Goal: Information Seeking & Learning: Learn about a topic

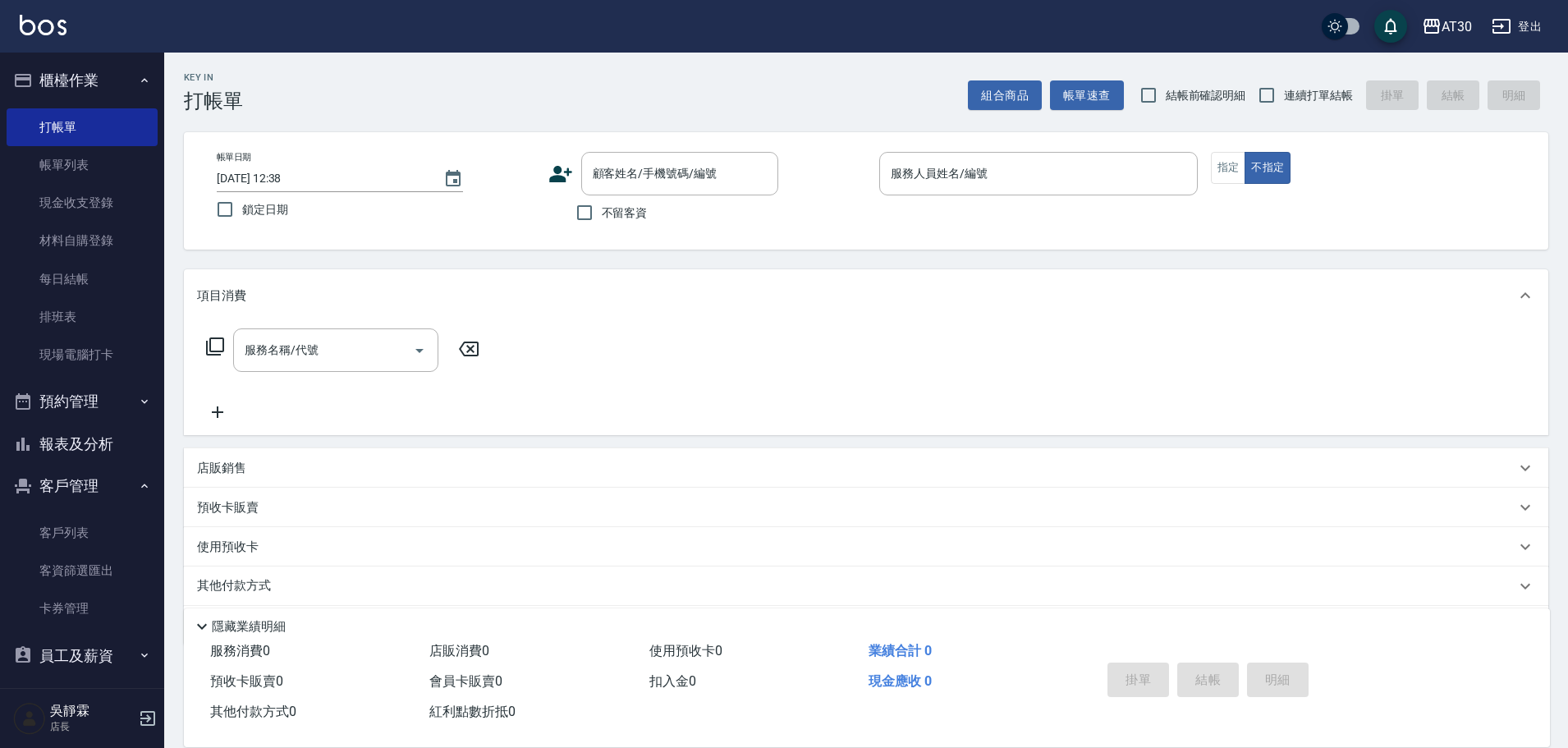
drag, startPoint x: 1060, startPoint y: 742, endPoint x: 1039, endPoint y: 750, distance: 22.5
click at [1039, 747] on html "AT30 登出 櫃檯作業 打帳單 帳單列表 現金收支登錄 材料自購登錄 每日結帳 排班表 現場電腦打卡 預約管理 預約管理 單日預約紀錄 單週預約紀錄 報表及…" at bounding box center [784, 401] width 1568 height 802
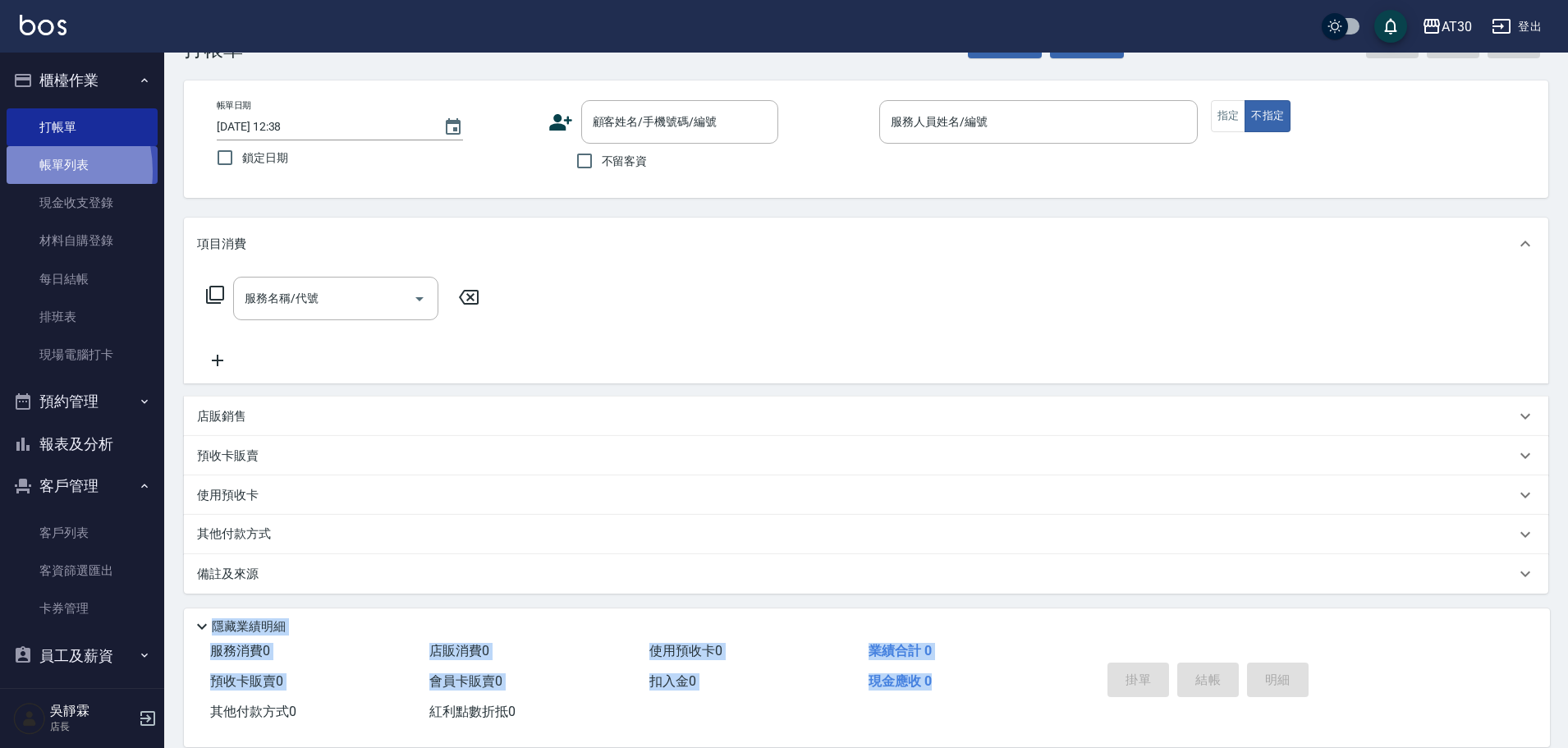
click at [24, 171] on link "帳單列表" at bounding box center [82, 164] width 151 height 38
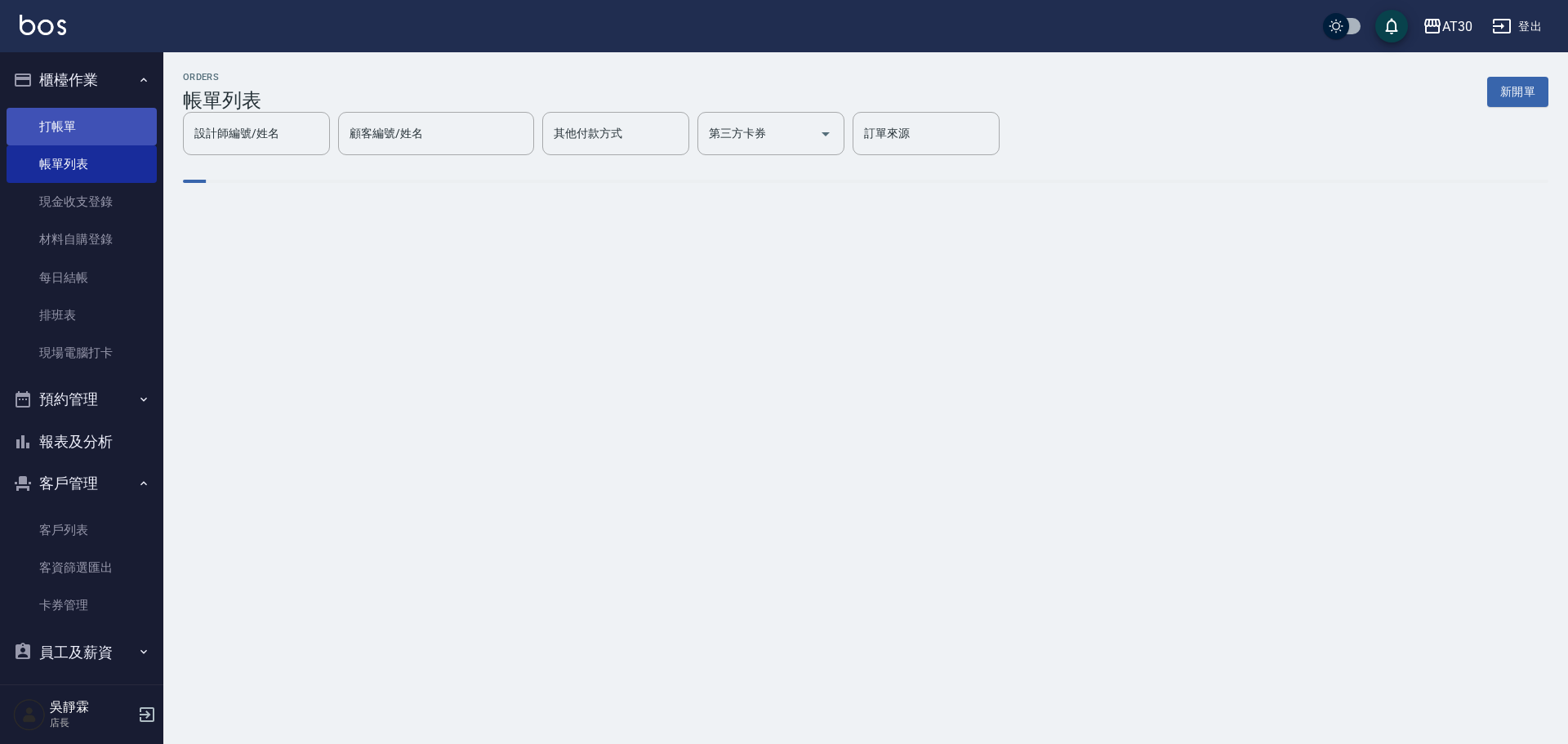
click at [73, 124] on link "打帳單" at bounding box center [81, 126] width 150 height 38
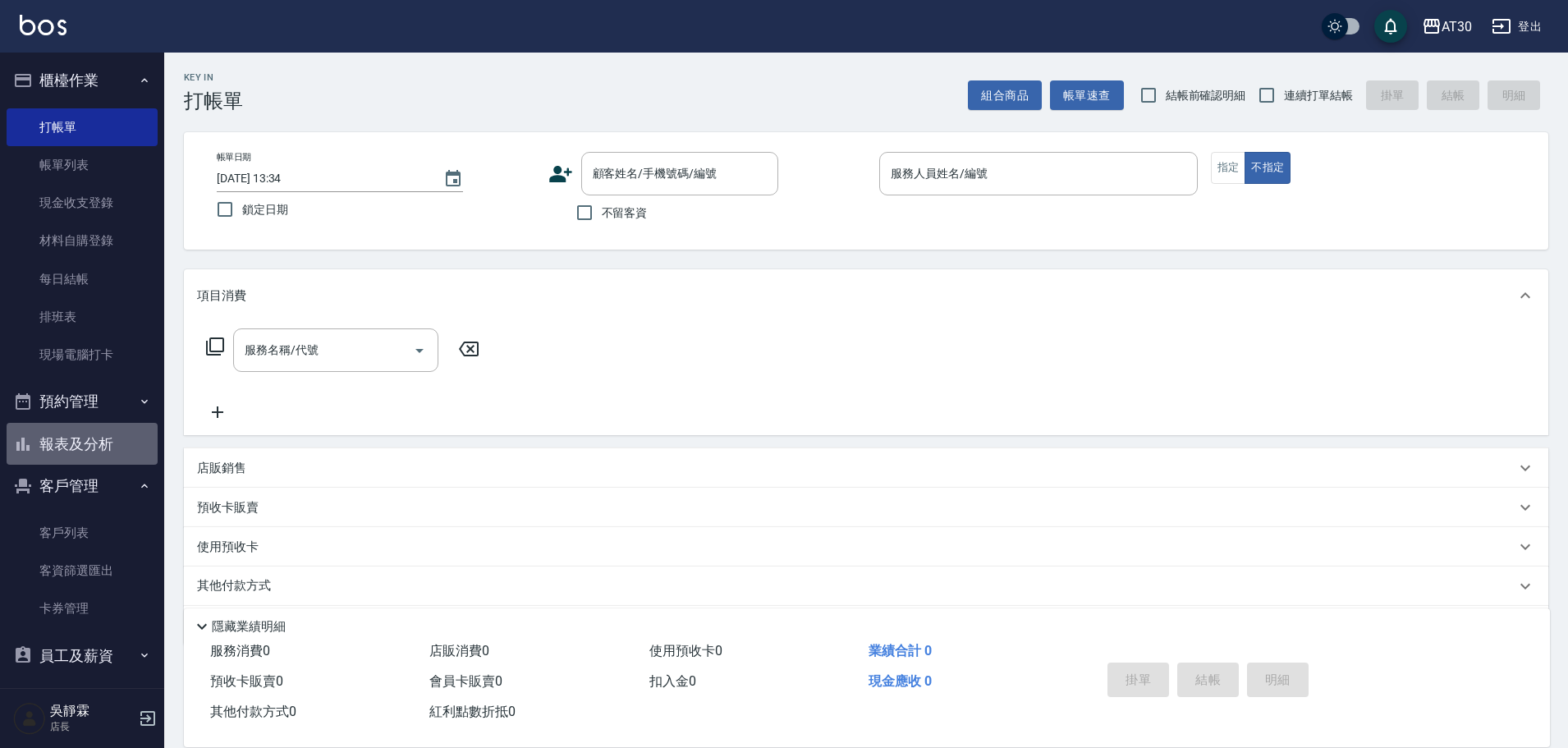
click at [121, 445] on button "報表及分析" at bounding box center [82, 444] width 151 height 43
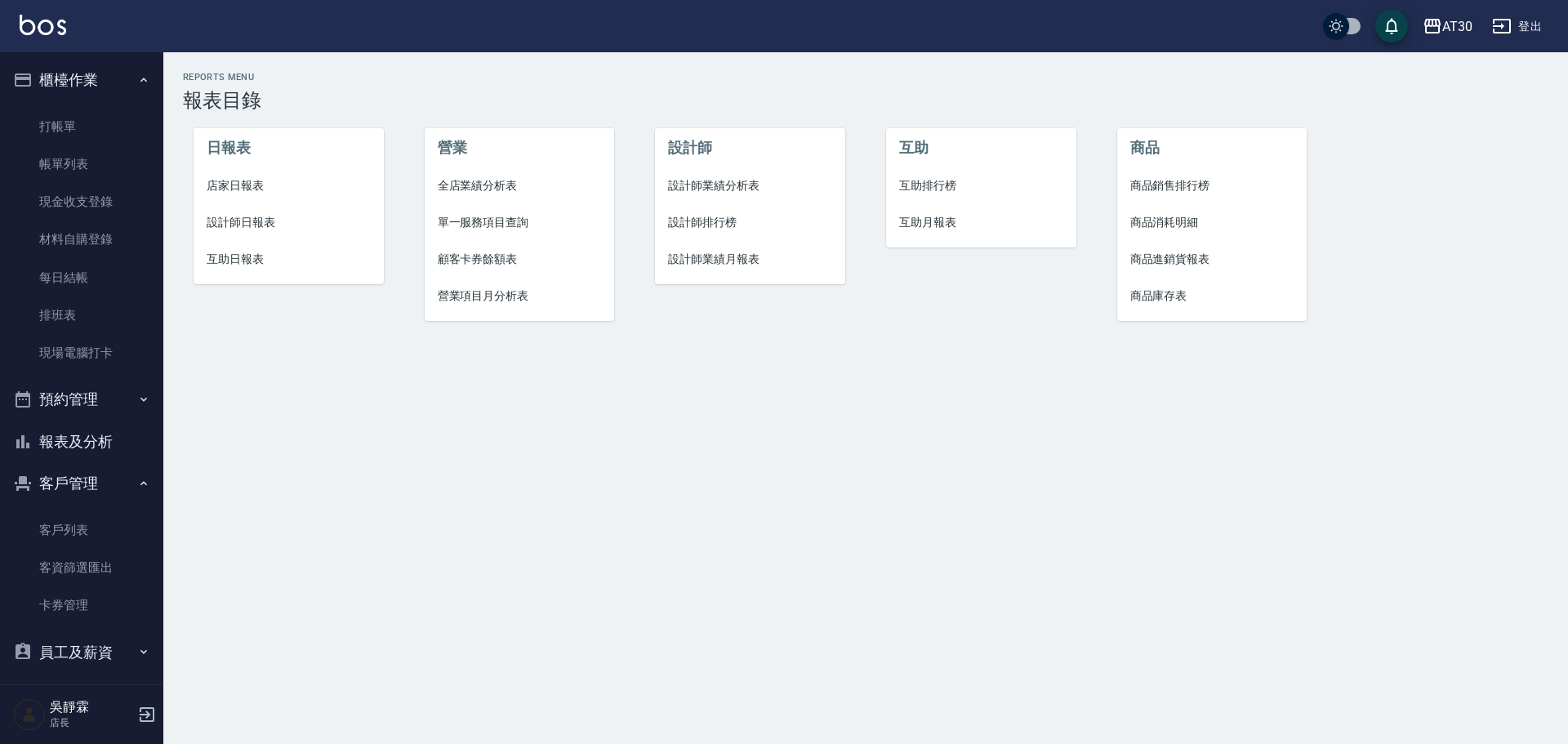
click at [707, 217] on span "設計師排行榜" at bounding box center [750, 223] width 164 height 17
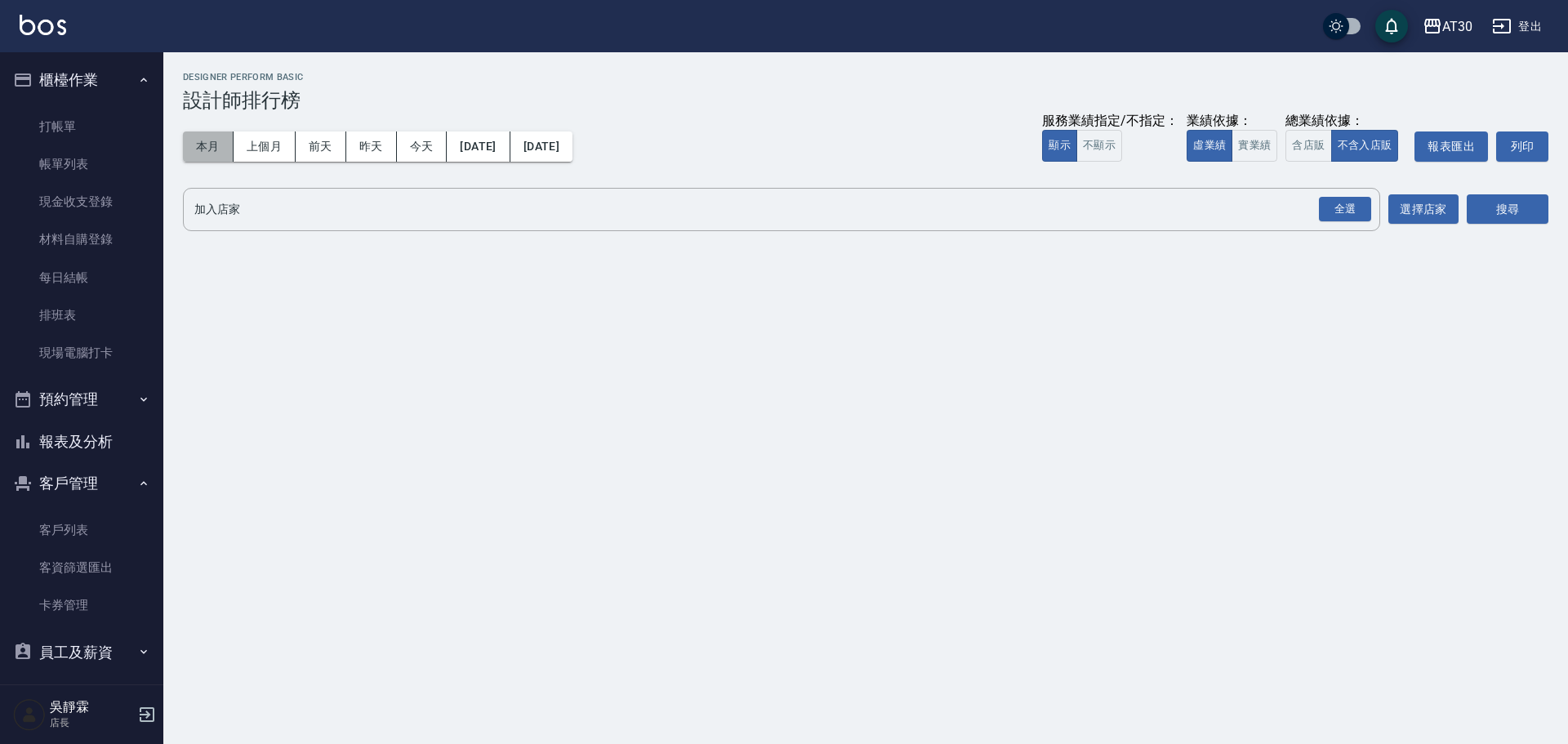
click at [194, 148] on button "本月" at bounding box center [208, 146] width 51 height 31
click at [1354, 201] on div "全選" at bounding box center [1345, 209] width 52 height 25
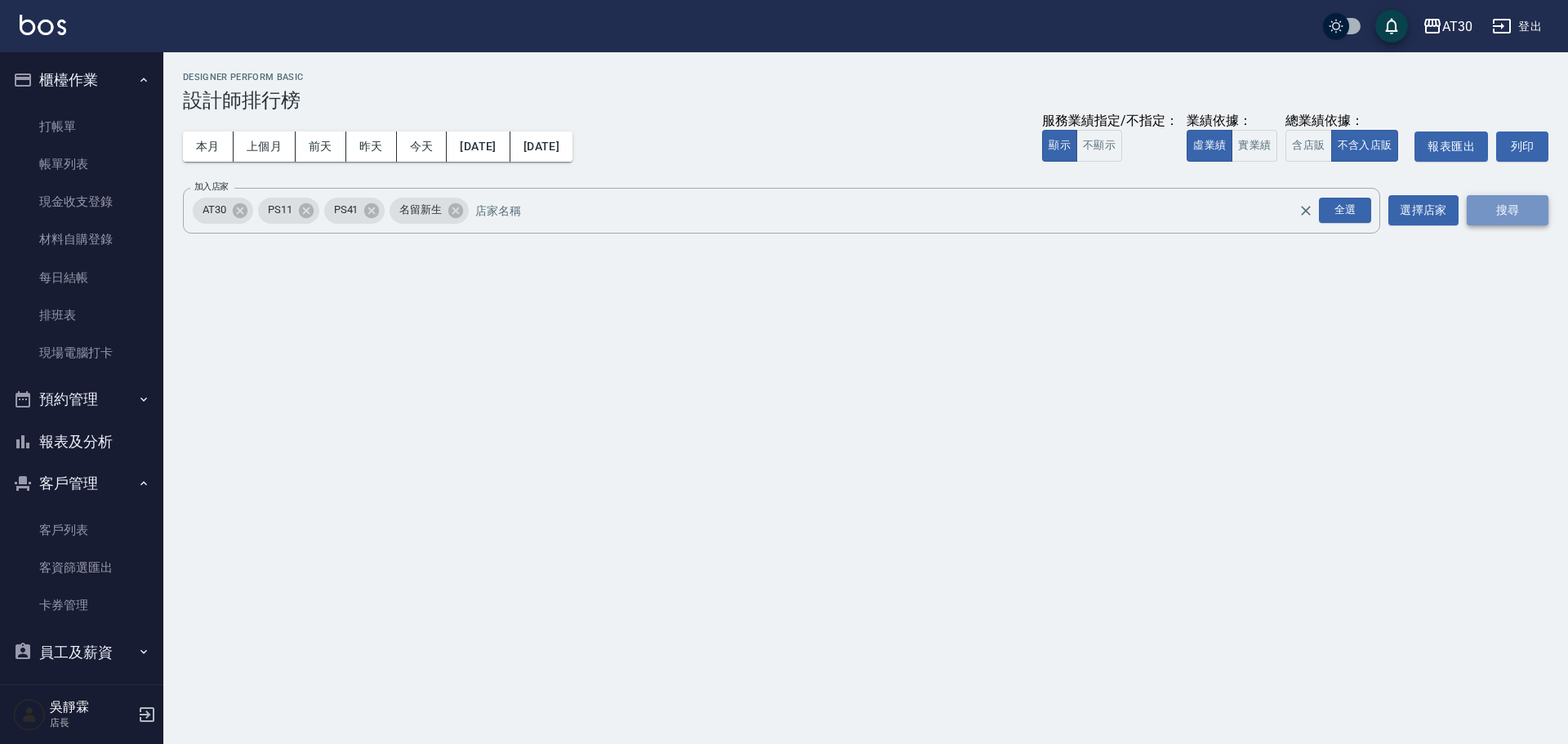
drag, startPoint x: 1509, startPoint y: 205, endPoint x: 1507, endPoint y: 216, distance: 11.2
click at [1507, 216] on button "搜尋" at bounding box center [1507, 210] width 81 height 31
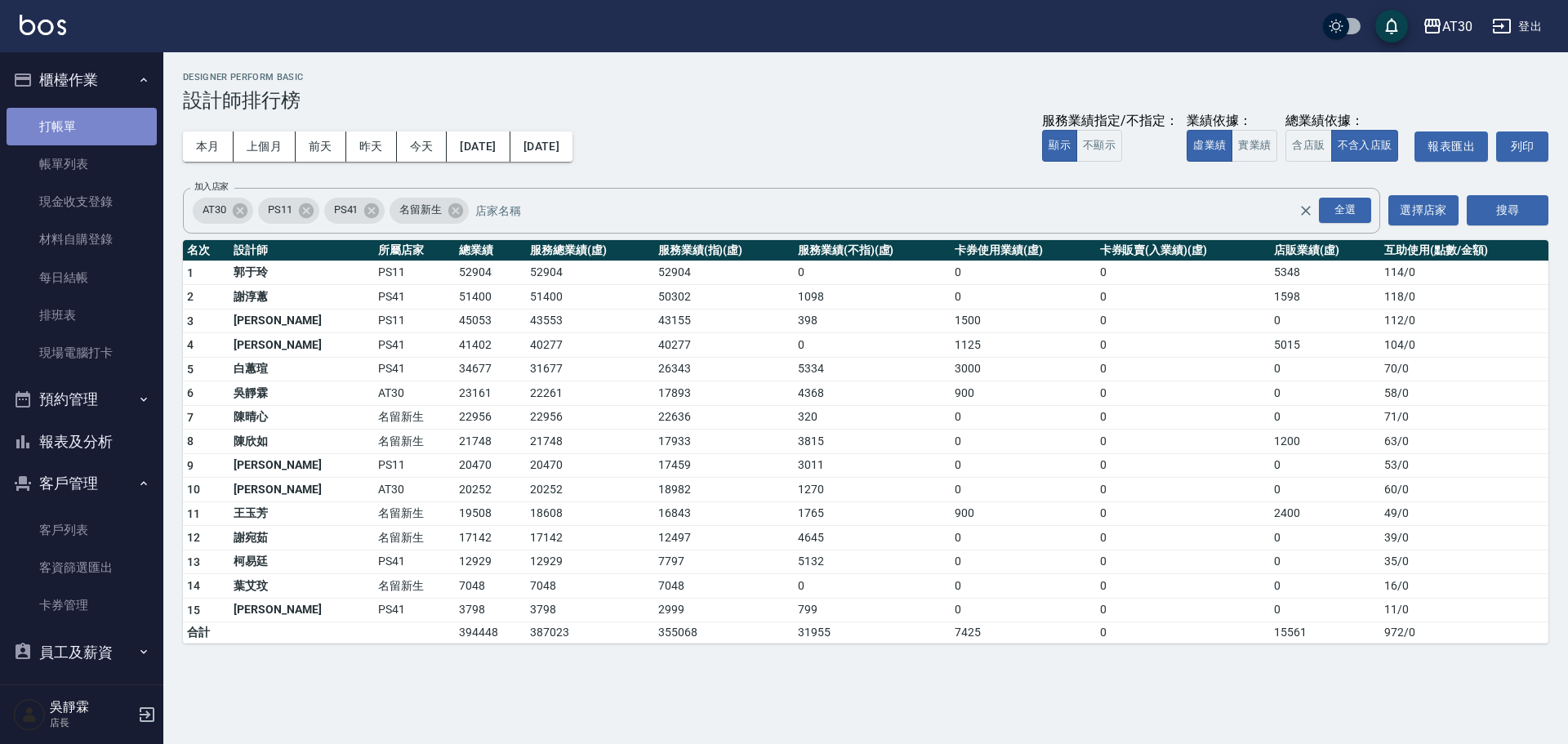
click at [95, 124] on link "打帳單" at bounding box center [81, 126] width 150 height 38
